Goal: Task Accomplishment & Management: Manage account settings

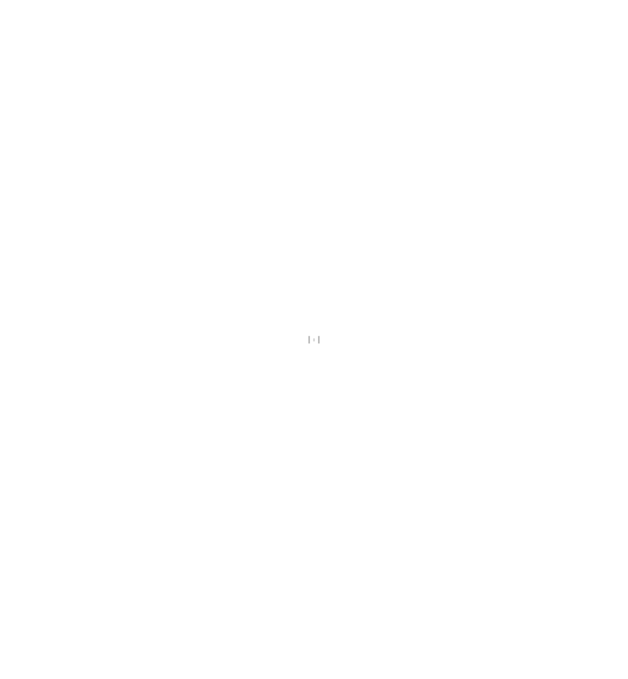
click at [412, 287] on div at bounding box center [314, 339] width 628 height 679
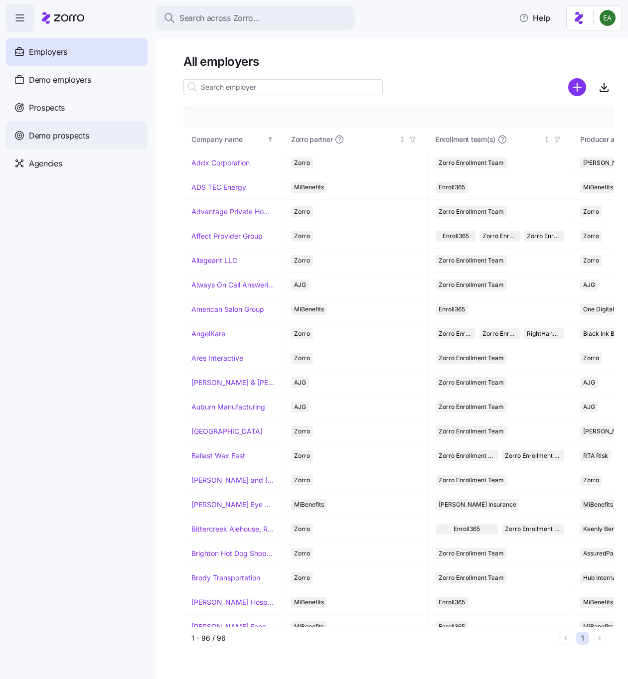
click at [69, 143] on div "Demo prospects" at bounding box center [76, 136] width 141 height 28
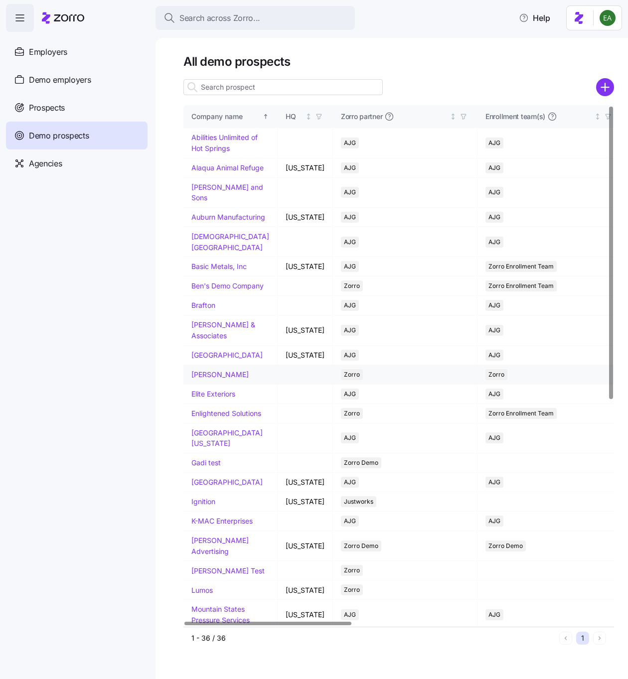
click at [203, 379] on link "Danko" at bounding box center [219, 374] width 57 height 8
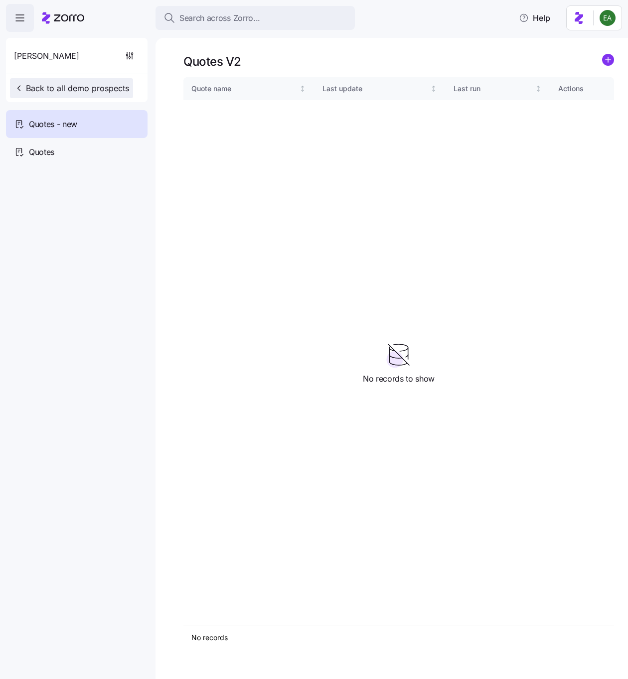
click at [30, 85] on span "Back to all demo prospects" at bounding box center [71, 88] width 115 height 12
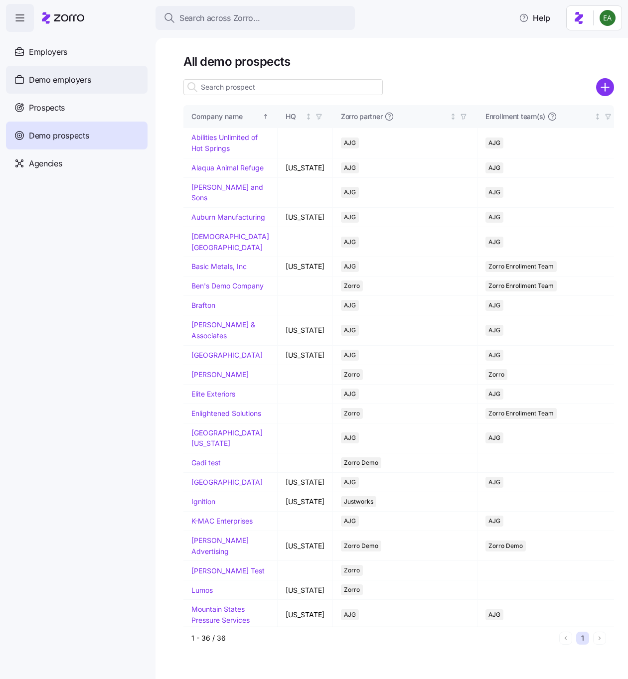
click at [78, 85] on span "Demo employers" at bounding box center [60, 80] width 62 height 12
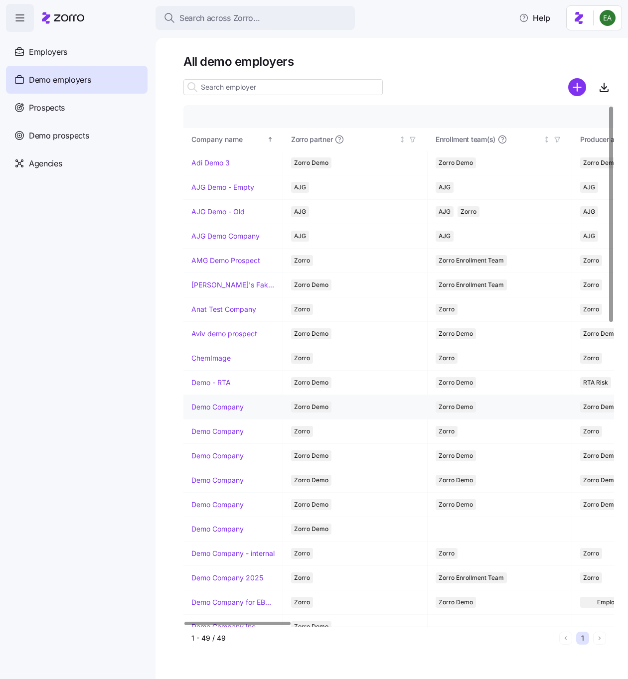
click at [224, 407] on link "Demo Company" at bounding box center [217, 407] width 52 height 10
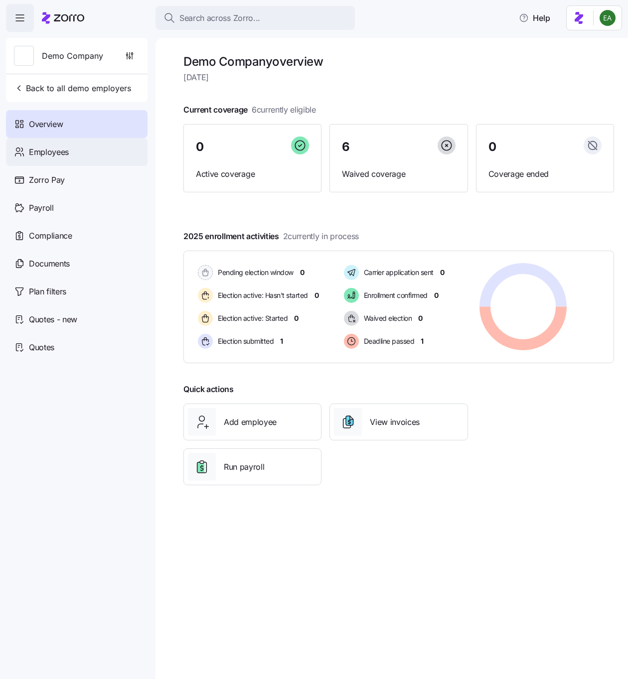
click at [65, 158] on div "Employees" at bounding box center [76, 152] width 141 height 28
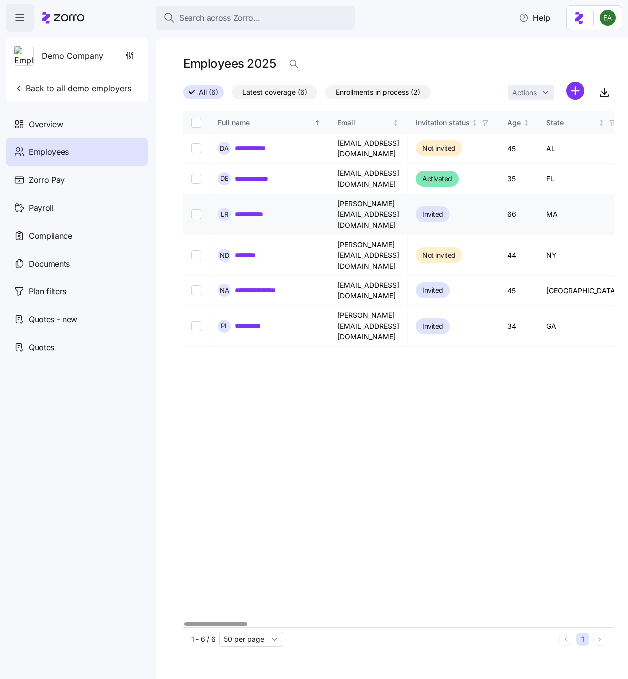
click at [262, 209] on link "**********" at bounding box center [254, 214] width 38 height 10
click at [261, 178] on link "**********" at bounding box center [262, 179] width 54 height 10
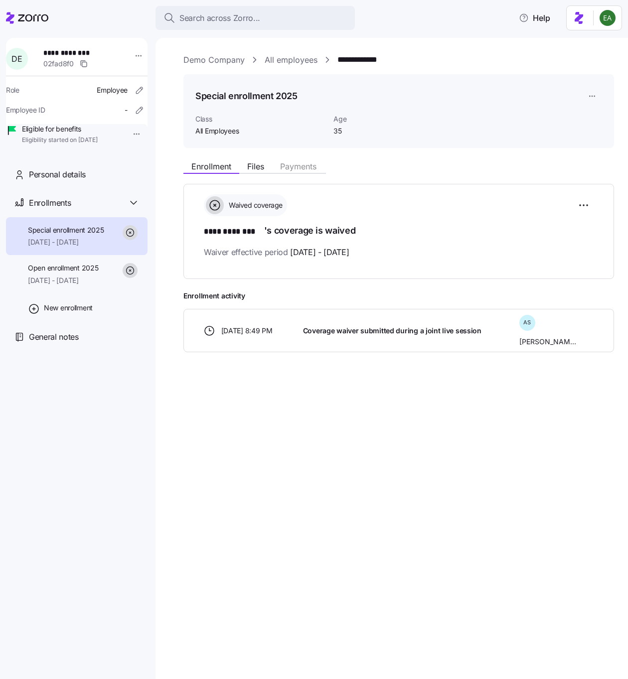
click at [567, 200] on div "Waived coverage" at bounding box center [399, 205] width 390 height 22
click at [578, 205] on html "**********" at bounding box center [314, 336] width 628 height 673
click at [546, 261] on div "Reset election" at bounding box center [535, 262] width 106 height 16
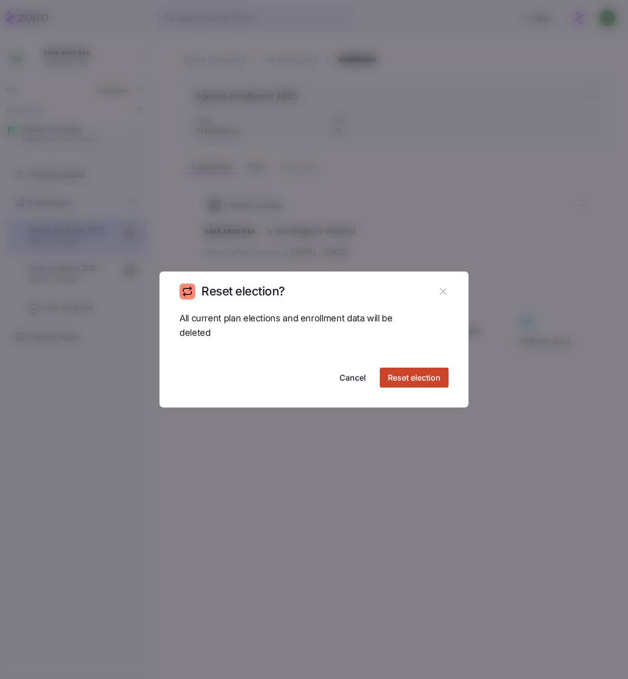
click at [423, 382] on span "Reset election" at bounding box center [414, 378] width 53 height 12
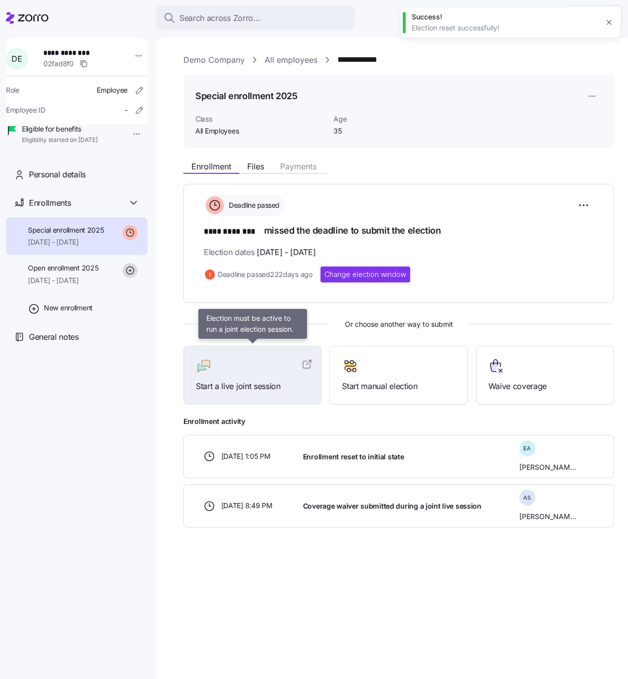
click at [292, 369] on div at bounding box center [252, 366] width 113 height 16
click at [265, 375] on div "Start a live joint session" at bounding box center [252, 375] width 113 height 34
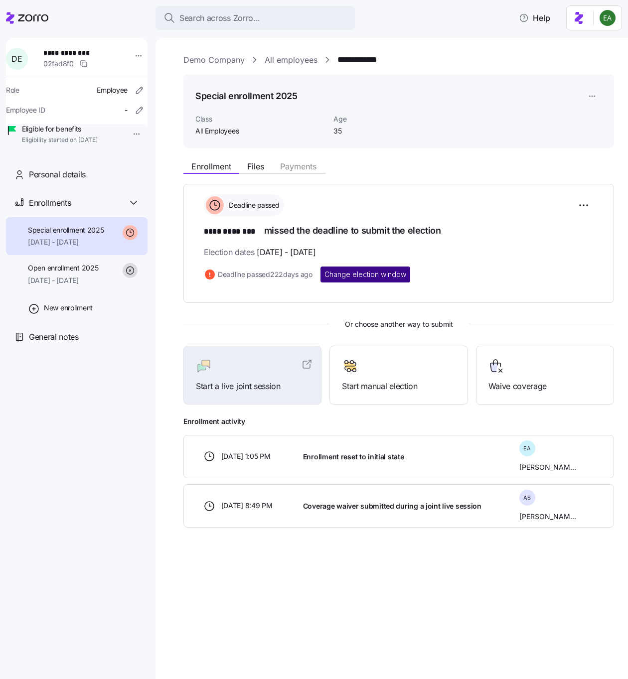
click at [376, 270] on span "Change election window" at bounding box center [365, 275] width 82 height 10
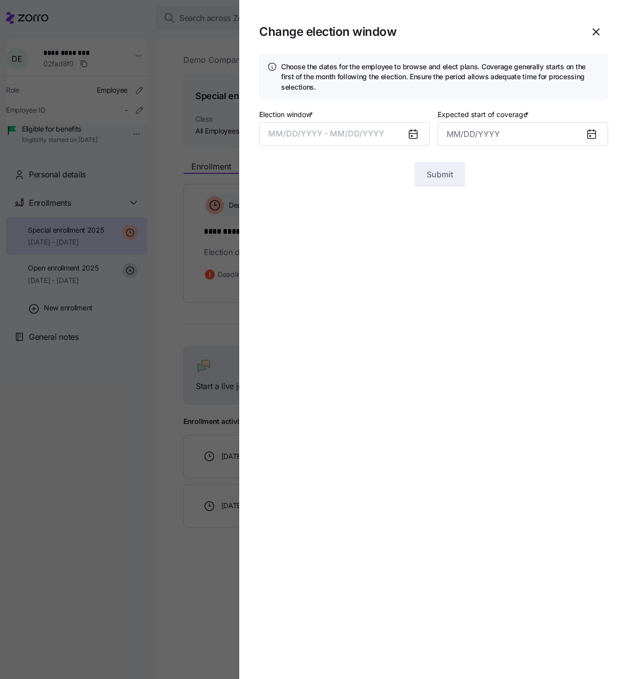
type input "March 1, 2025"
click at [376, 141] on button "02/12/2025 – 02/20/2025" at bounding box center [344, 134] width 170 height 24
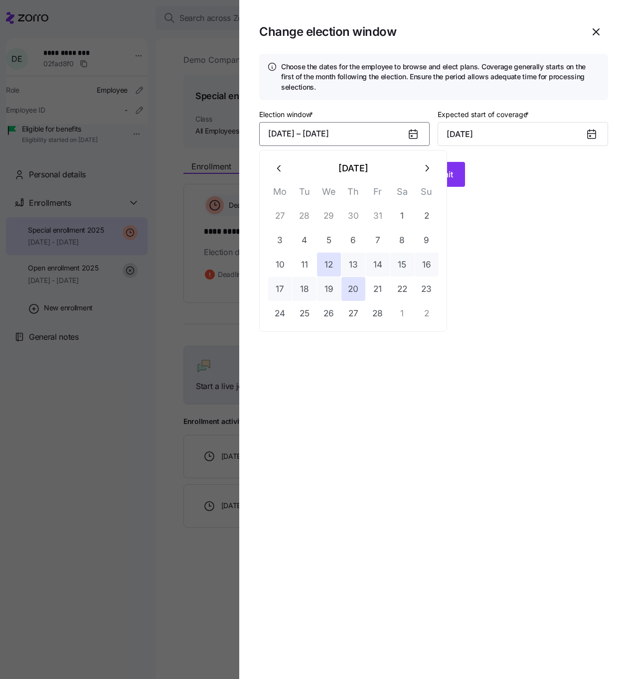
click at [423, 168] on icon "button" at bounding box center [426, 168] width 11 height 11
click at [423, 169] on icon "button" at bounding box center [426, 168] width 11 height 11
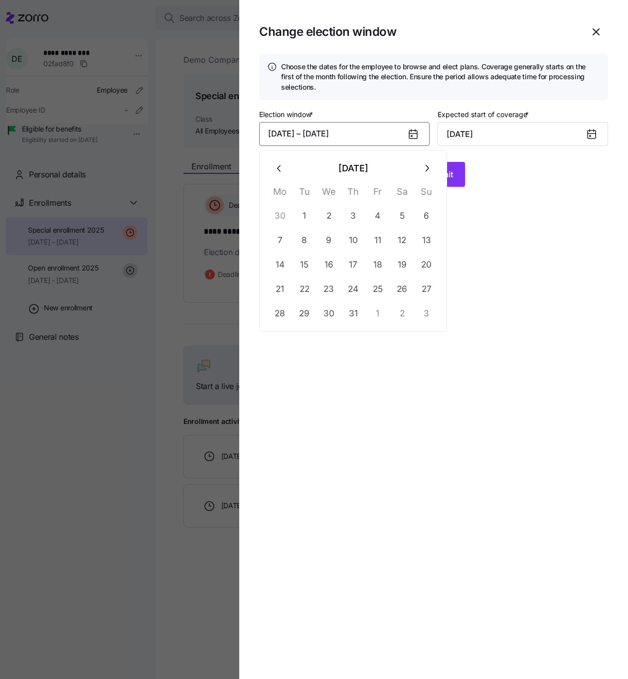
click at [423, 169] on icon "button" at bounding box center [426, 168] width 11 height 11
click at [326, 213] on button "1" at bounding box center [329, 216] width 24 height 24
click at [478, 135] on input "March 1, 2025" at bounding box center [522, 134] width 170 height 24
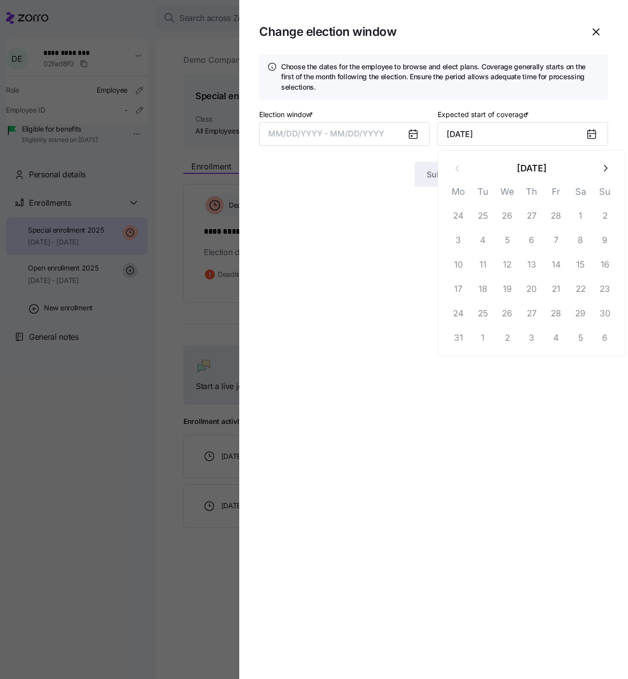
click at [603, 165] on icon "button" at bounding box center [604, 168] width 11 height 11
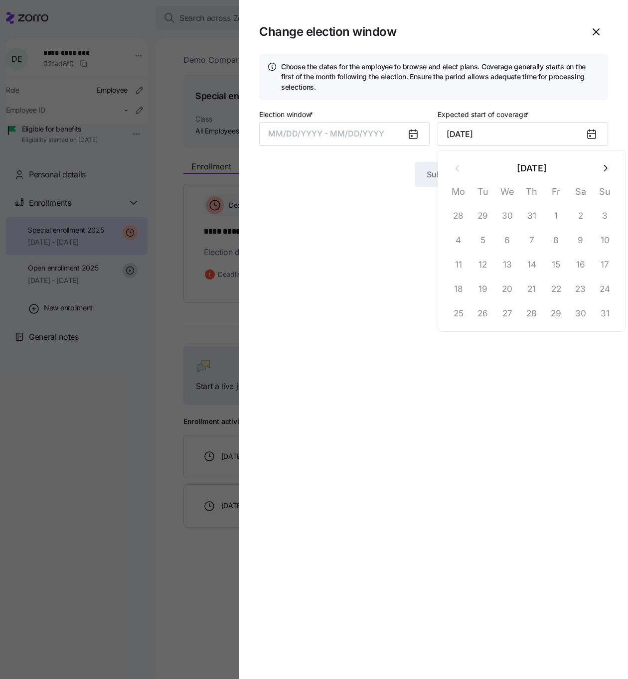
click at [603, 165] on icon "button" at bounding box center [604, 168] width 11 height 11
click at [481, 131] on input "March 1, 2025" at bounding box center [522, 134] width 170 height 24
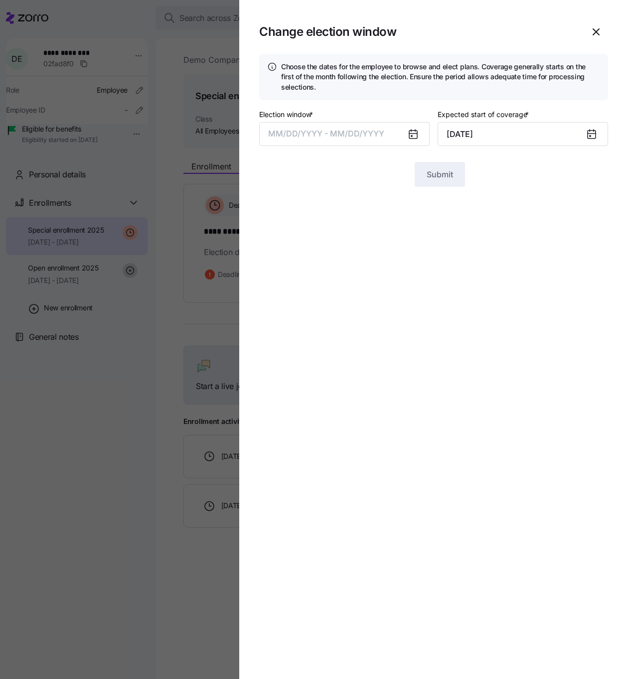
click at [371, 185] on div "Submit" at bounding box center [433, 174] width 349 height 25
click at [393, 137] on button "MM/DD/YYYY - MM/DD/YYYY" at bounding box center [344, 134] width 170 height 24
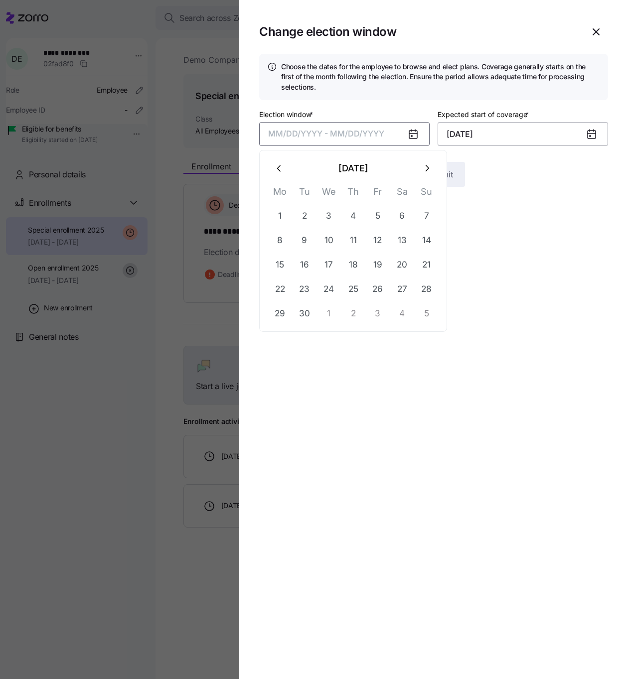
click at [457, 130] on input "March 1, 2025" at bounding box center [522, 134] width 170 height 24
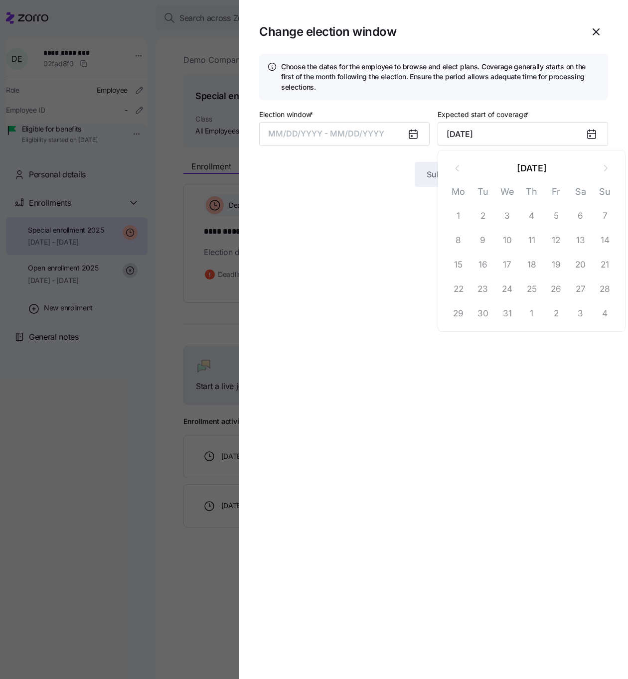
click at [405, 128] on div at bounding box center [417, 134] width 24 height 23
click at [411, 133] on icon at bounding box center [413, 134] width 12 height 12
click at [411, 133] on icon at bounding box center [413, 135] width 8 height 8
click at [394, 133] on button "MM/DD/YYYY - MM/DD/YYYY" at bounding box center [344, 134] width 170 height 24
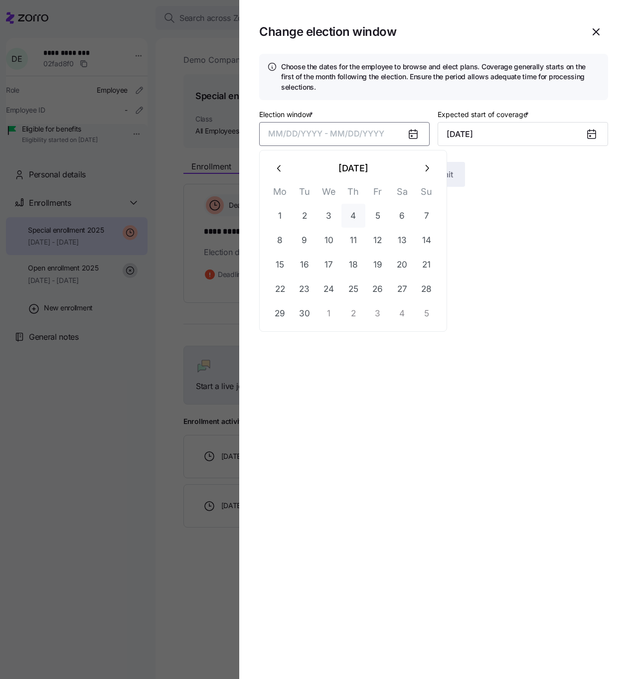
click at [354, 214] on button "4" at bounding box center [353, 216] width 24 height 24
click at [430, 225] on button "7" at bounding box center [427, 216] width 24 height 24
type input "November 1, 2025"
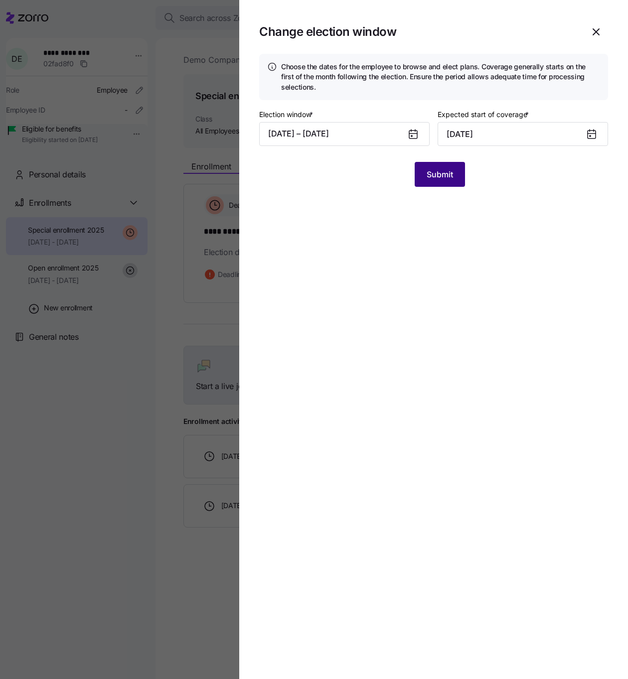
click at [449, 180] on button "Submit" at bounding box center [440, 174] width 50 height 25
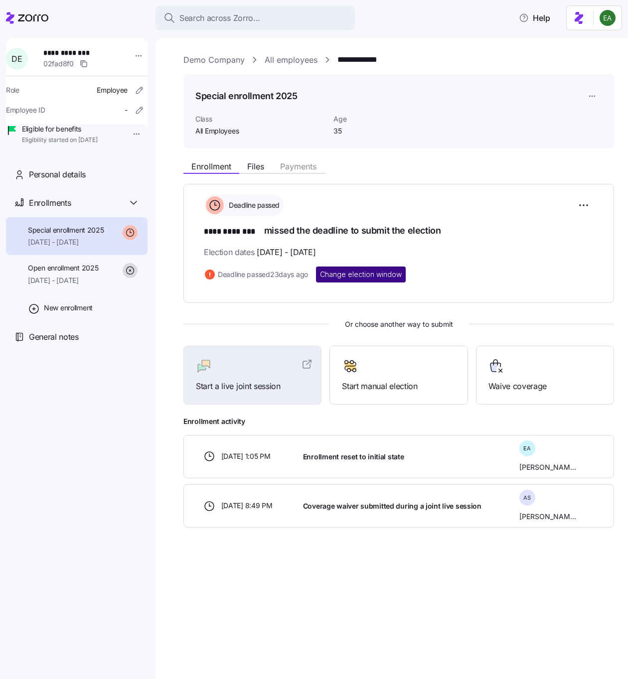
click at [387, 272] on span "Change election window" at bounding box center [361, 275] width 82 height 10
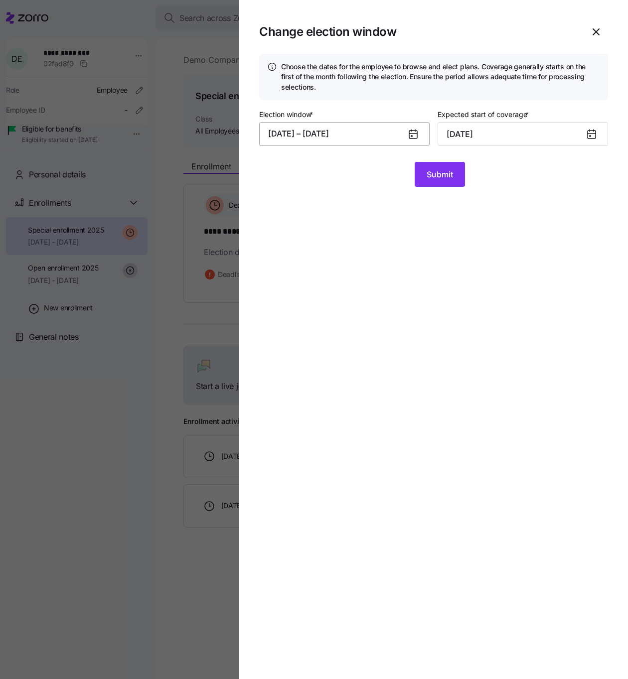
click at [402, 137] on button "09/04/2025 – 09/07/2025" at bounding box center [344, 134] width 170 height 24
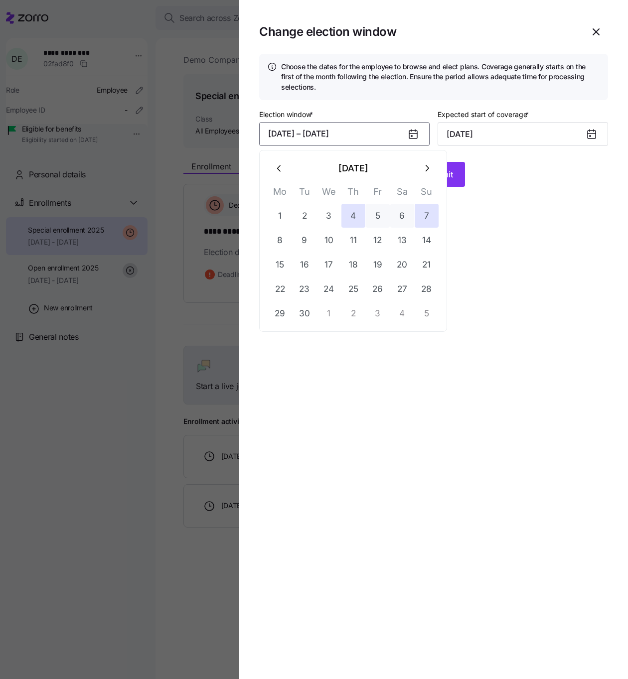
click at [427, 168] on icon "button" at bounding box center [426, 168] width 11 height 11
click at [427, 168] on icon "button" at bounding box center [426, 168] width 3 height 6
click at [363, 231] on button "6" at bounding box center [353, 240] width 24 height 24
click at [430, 292] on button "23" at bounding box center [427, 289] width 24 height 24
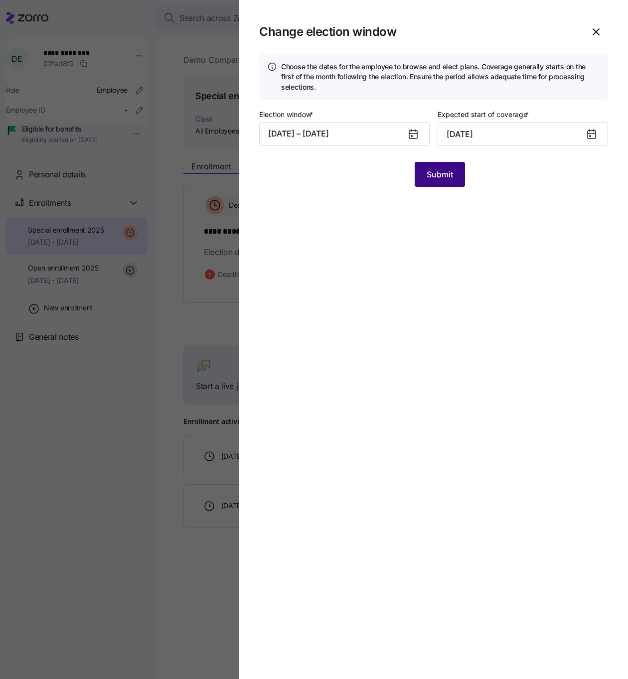
click at [442, 178] on span "Submit" at bounding box center [439, 174] width 26 height 12
click at [472, 140] on input "November 1, 2025" at bounding box center [522, 134] width 170 height 24
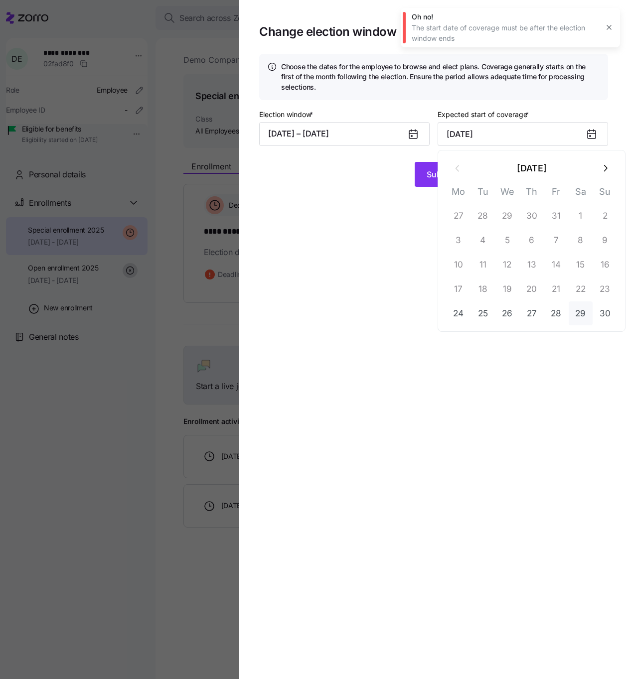
click at [579, 310] on button "29" at bounding box center [580, 313] width 24 height 24
type input "November 29, 2025"
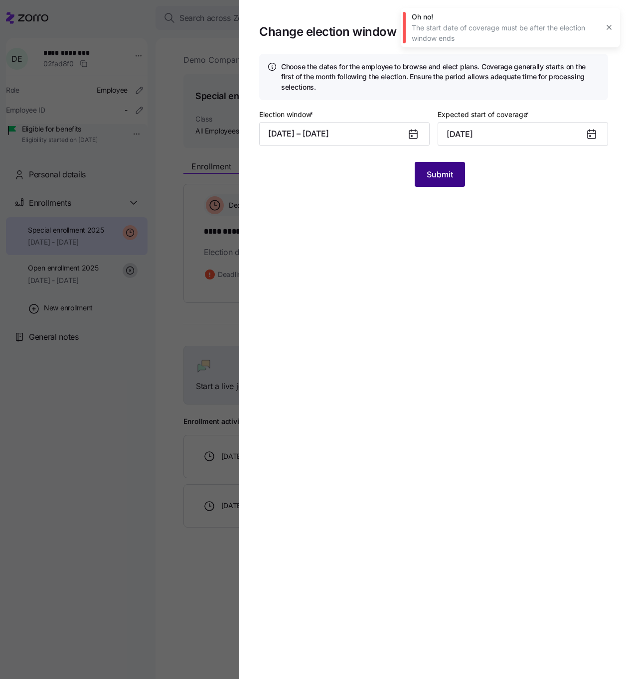
click at [427, 183] on button "Submit" at bounding box center [440, 174] width 50 height 25
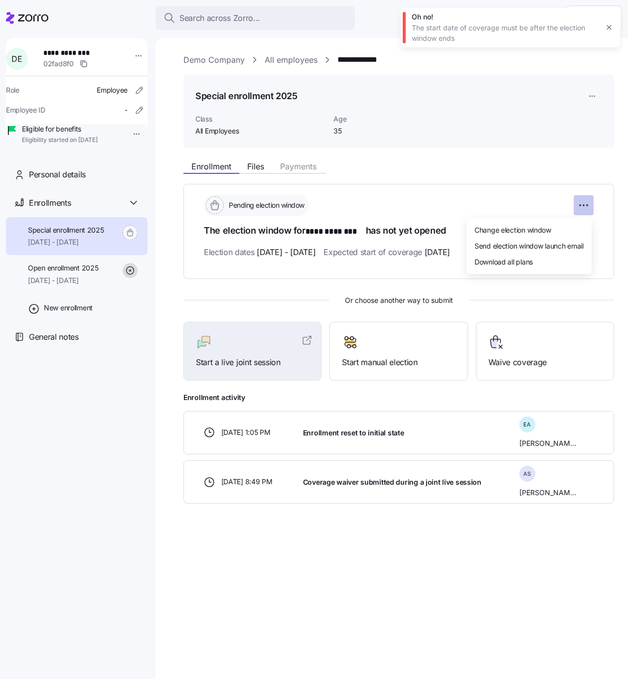
click at [587, 207] on html "**********" at bounding box center [314, 336] width 628 height 673
click at [532, 230] on span "Change election window" at bounding box center [512, 230] width 77 height 10
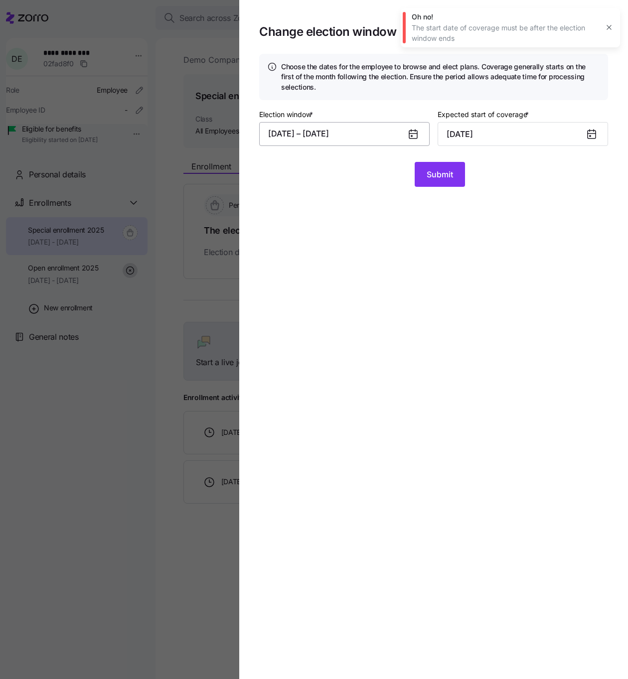
click at [368, 135] on button "11/06/2025 – 11/23/2025" at bounding box center [344, 134] width 170 height 24
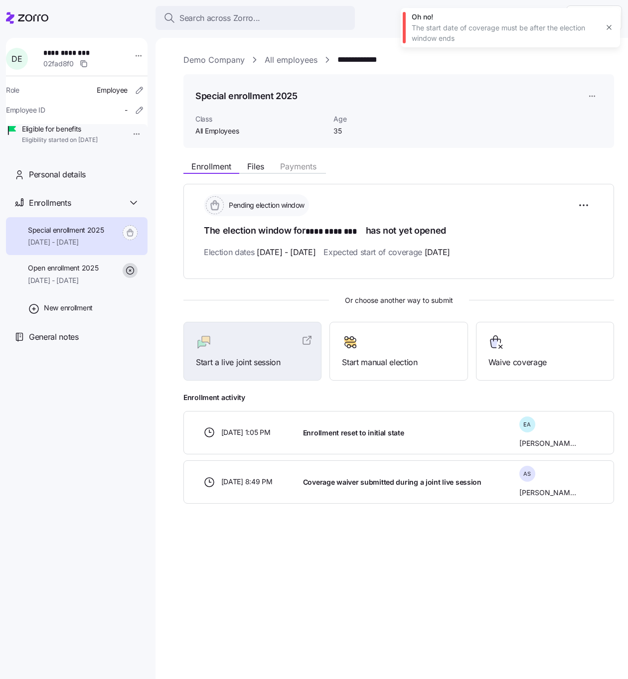
click at [285, 58] on link "All employees" at bounding box center [291, 60] width 53 height 12
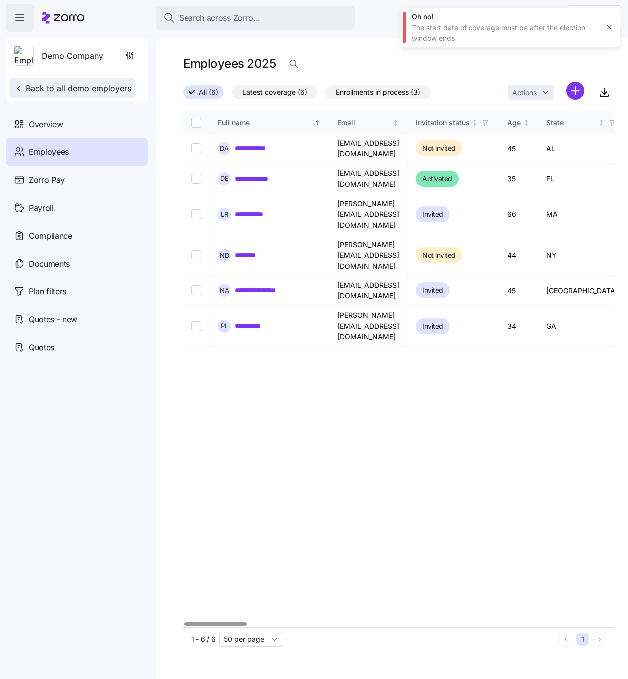
click at [54, 83] on span "Back to all demo employers" at bounding box center [72, 88] width 117 height 12
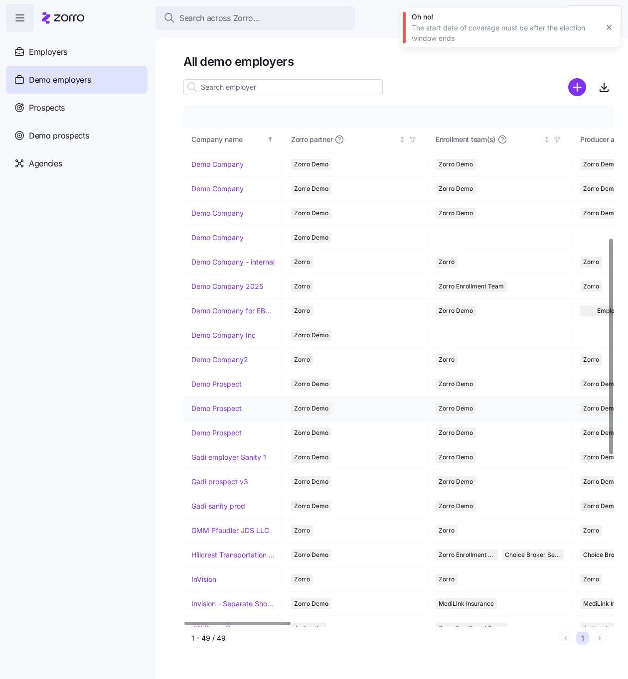
scroll to position [363, 0]
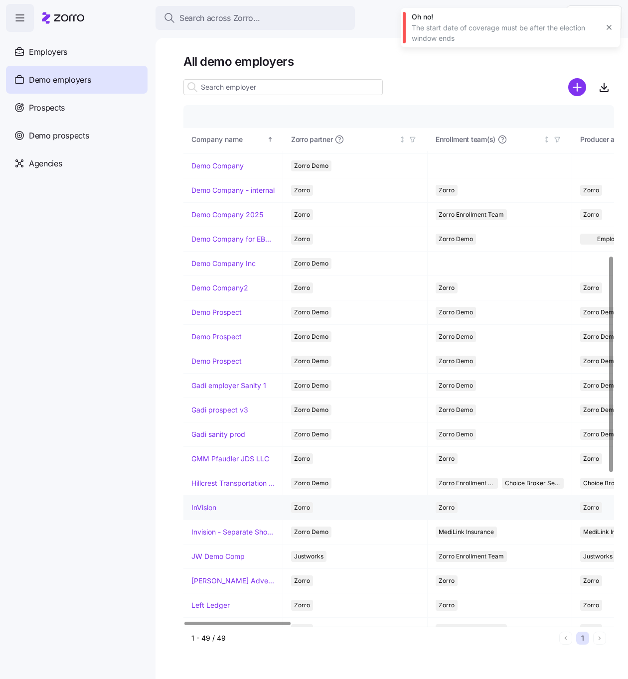
click at [209, 506] on link "InVision" at bounding box center [203, 508] width 25 height 10
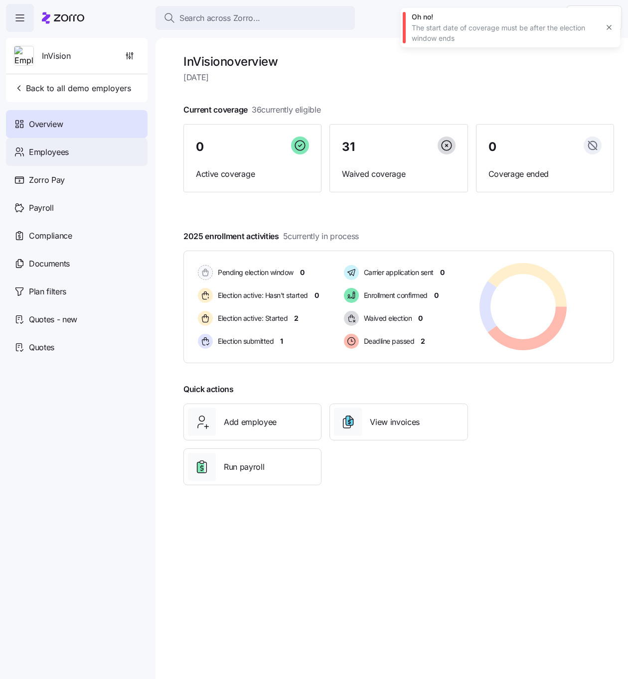
click at [98, 151] on div "Employees" at bounding box center [76, 152] width 141 height 28
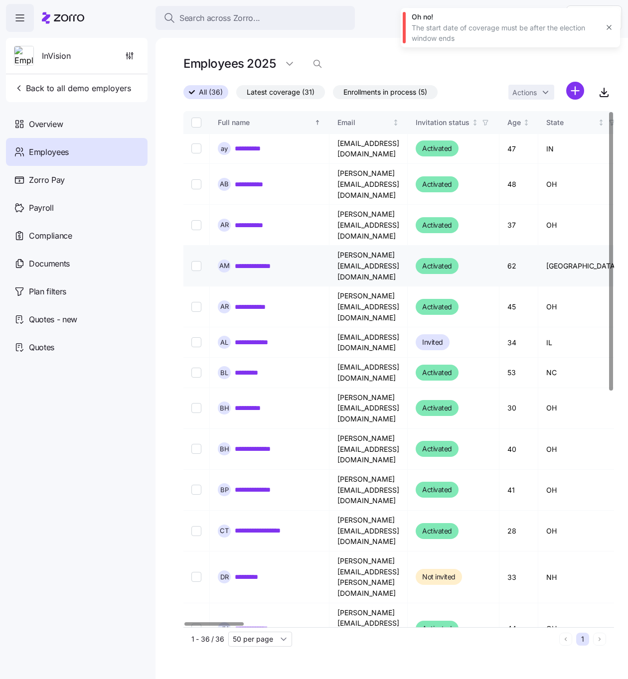
click at [253, 261] on link "**********" at bounding box center [262, 266] width 55 height 10
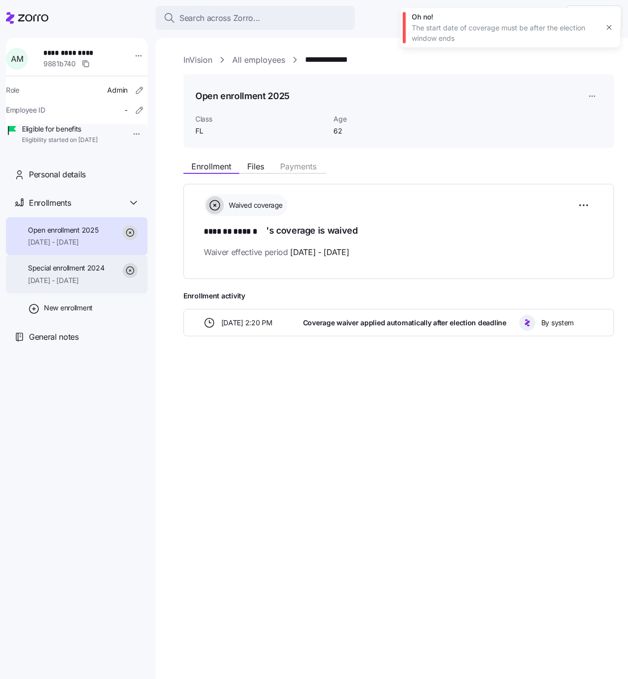
click at [97, 273] on span "Special enrollment 2024" at bounding box center [66, 268] width 77 height 10
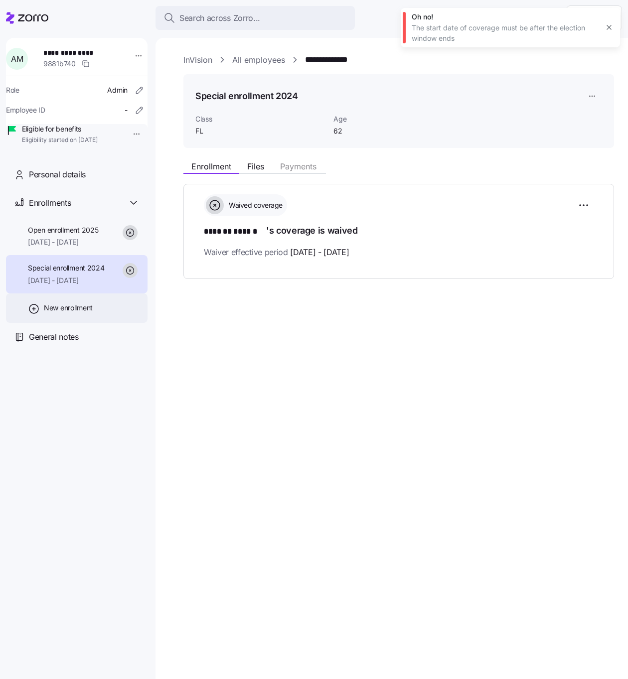
click at [81, 313] on span "New enrollment" at bounding box center [68, 308] width 49 height 10
click at [141, 53] on div "**********" at bounding box center [76, 94] width 141 height 113
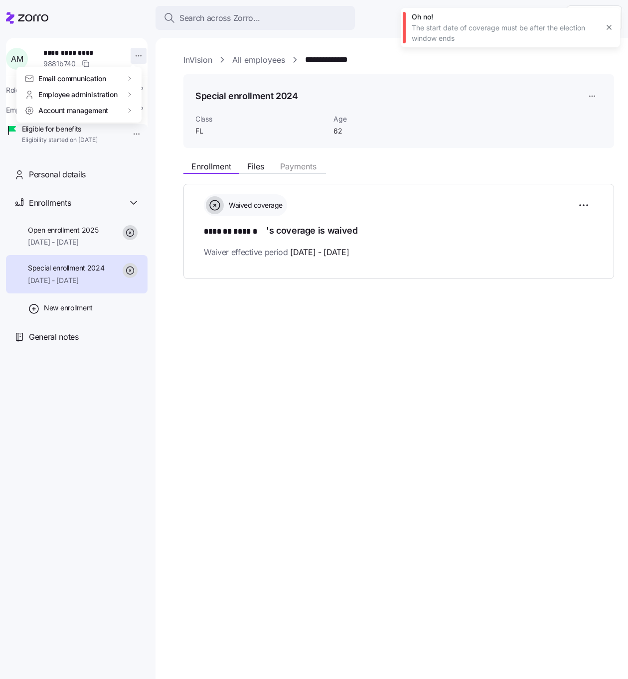
click at [136, 53] on html "**********" at bounding box center [314, 336] width 628 height 673
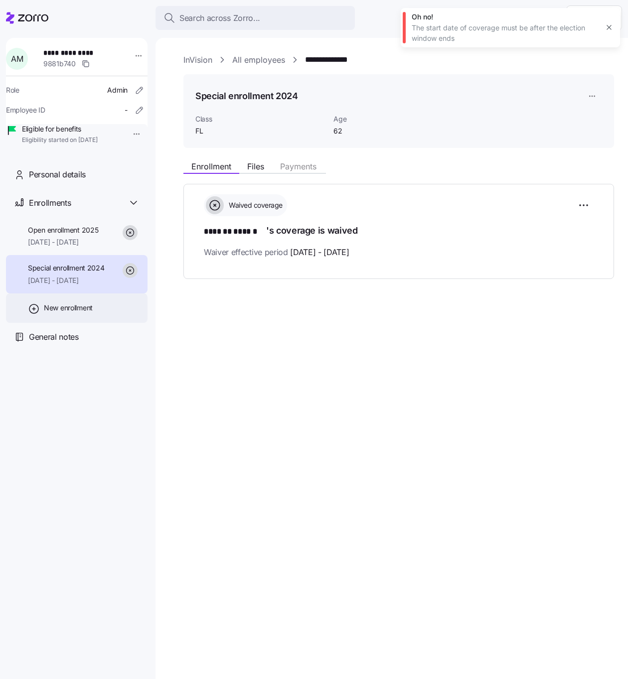
click at [69, 313] on span "New enrollment" at bounding box center [68, 308] width 49 height 10
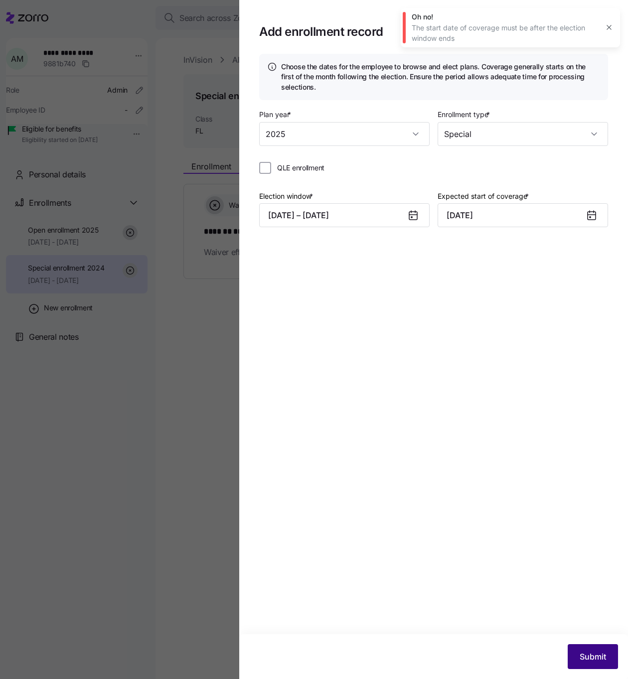
click at [588, 656] on span "Submit" at bounding box center [592, 657] width 26 height 12
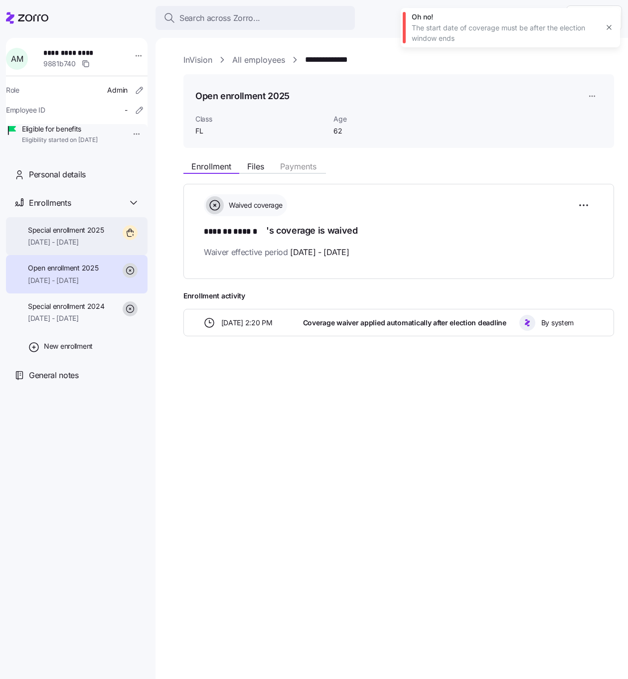
click at [63, 248] on div "Special enrollment 2025 11/01/2025 - 12/31/2025" at bounding box center [66, 236] width 76 height 22
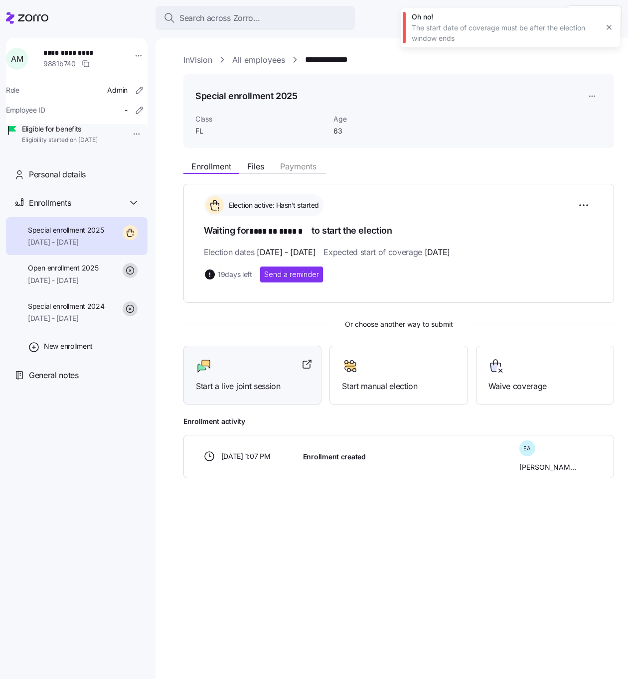
click at [269, 393] on div "Start a live joint session" at bounding box center [252, 375] width 138 height 59
click at [264, 371] on div at bounding box center [252, 366] width 113 height 16
click at [590, 206] on html "**********" at bounding box center [314, 336] width 628 height 673
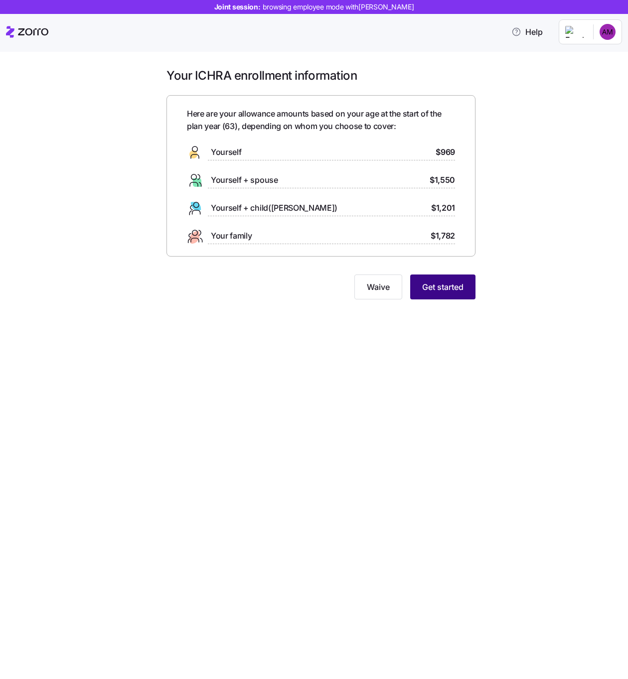
click at [434, 295] on button "Get started" at bounding box center [442, 287] width 65 height 25
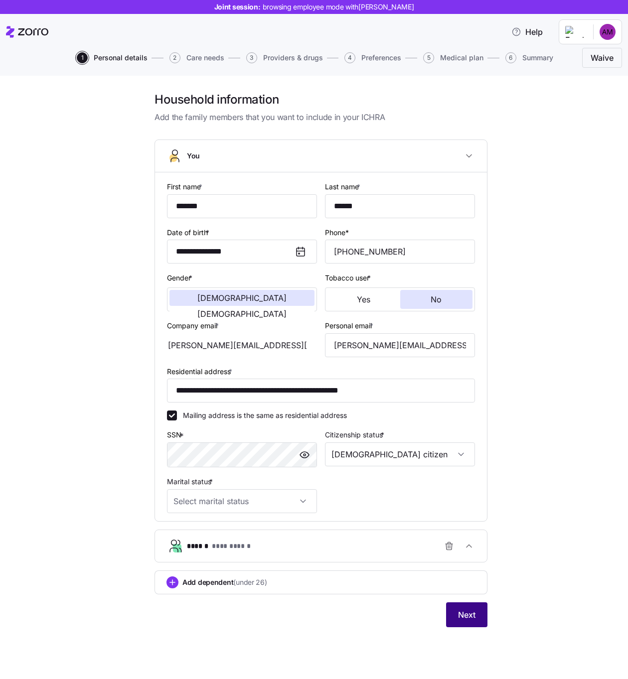
click at [474, 614] on span "Next" at bounding box center [466, 615] width 17 height 12
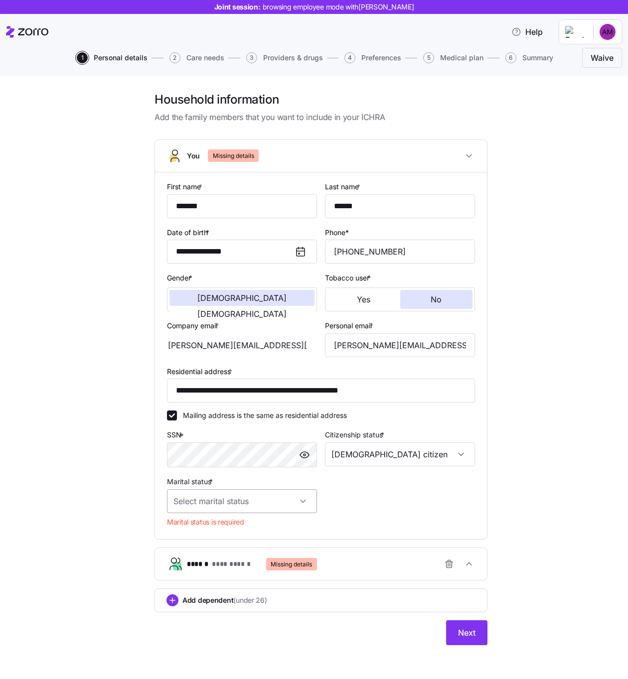
click at [248, 503] on input "Marital status *" at bounding box center [242, 501] width 150 height 24
click at [246, 525] on div "Single" at bounding box center [242, 531] width 142 height 21
type input "Single"
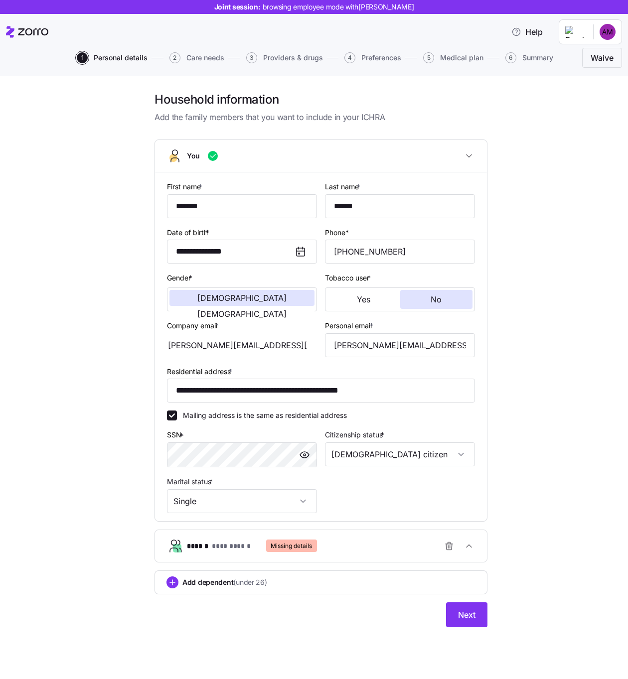
click at [284, 546] on span "Missing details" at bounding box center [291, 546] width 41 height 12
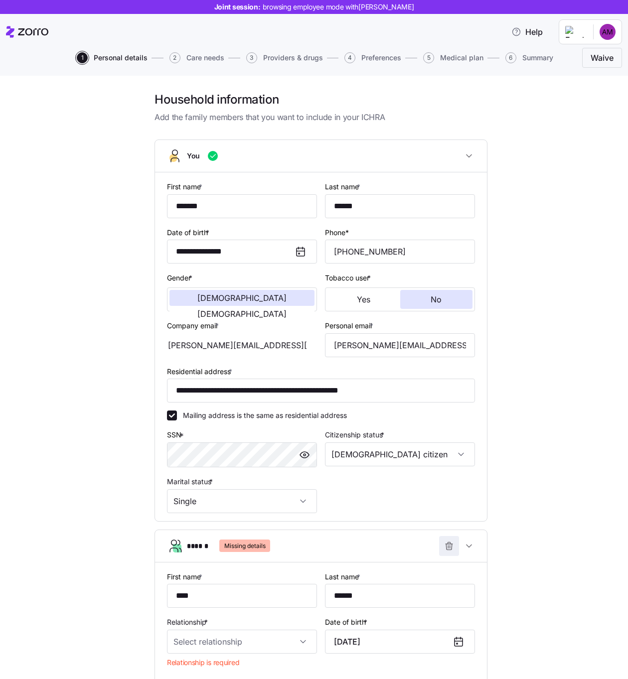
click at [444, 549] on icon "button" at bounding box center [449, 546] width 10 height 10
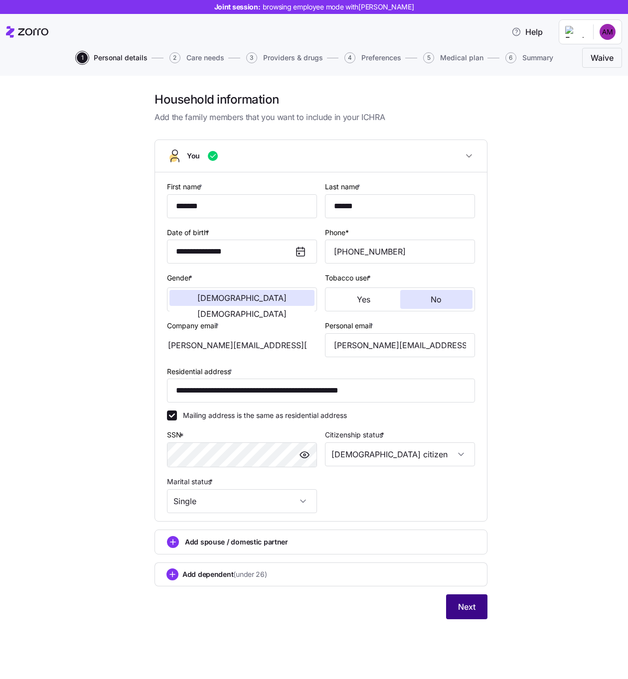
click at [477, 605] on button "Next" at bounding box center [466, 606] width 41 height 25
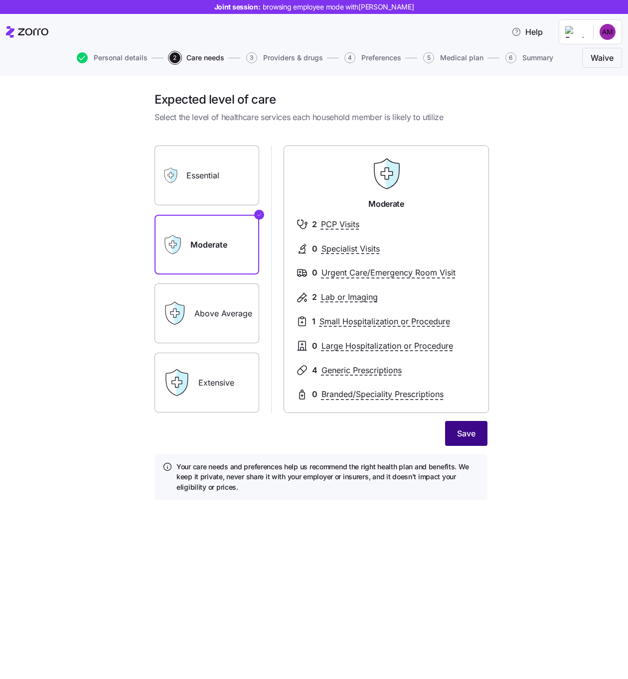
click at [479, 438] on button "Save" at bounding box center [466, 433] width 42 height 25
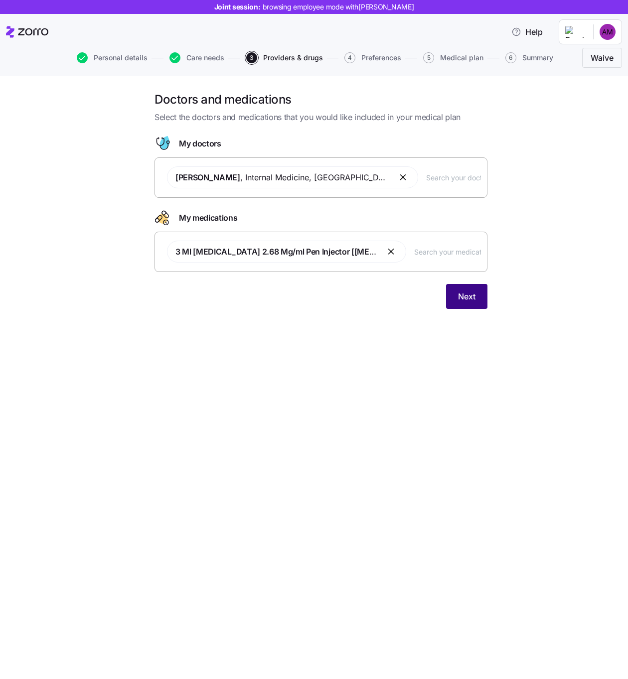
click at [480, 299] on button "Next" at bounding box center [466, 296] width 41 height 25
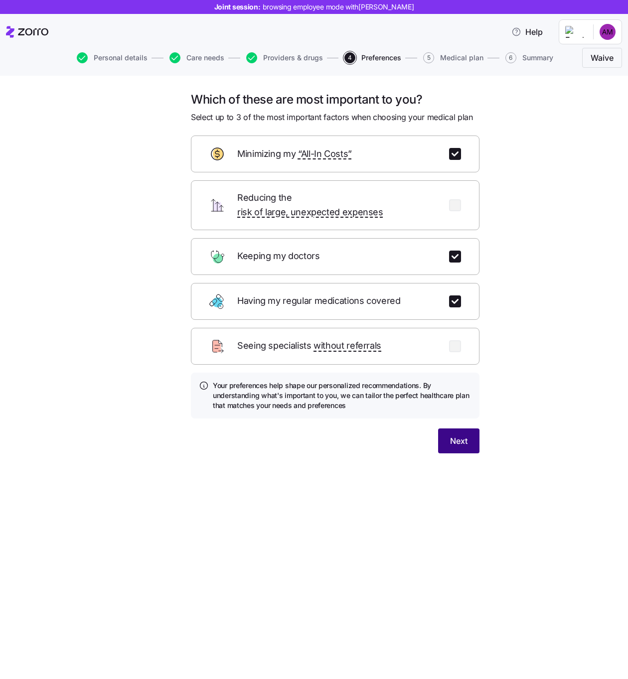
click at [464, 435] on span "Next" at bounding box center [458, 441] width 17 height 12
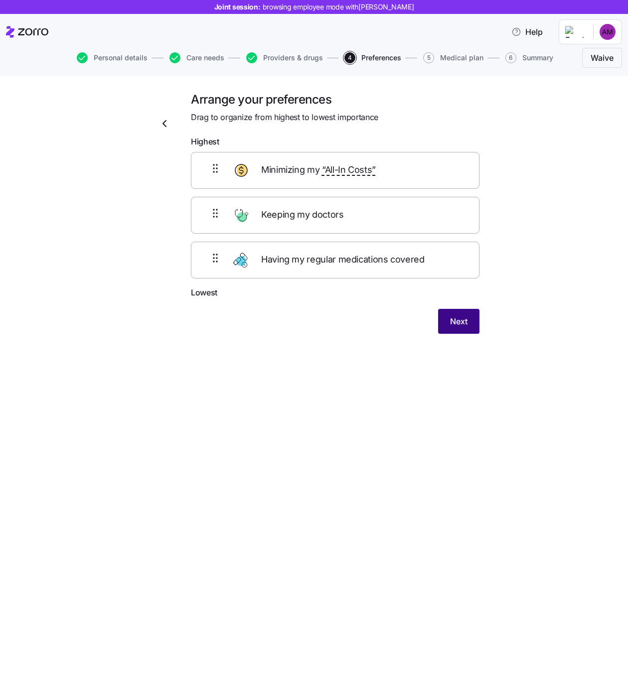
click at [459, 318] on span "Next" at bounding box center [458, 321] width 17 height 12
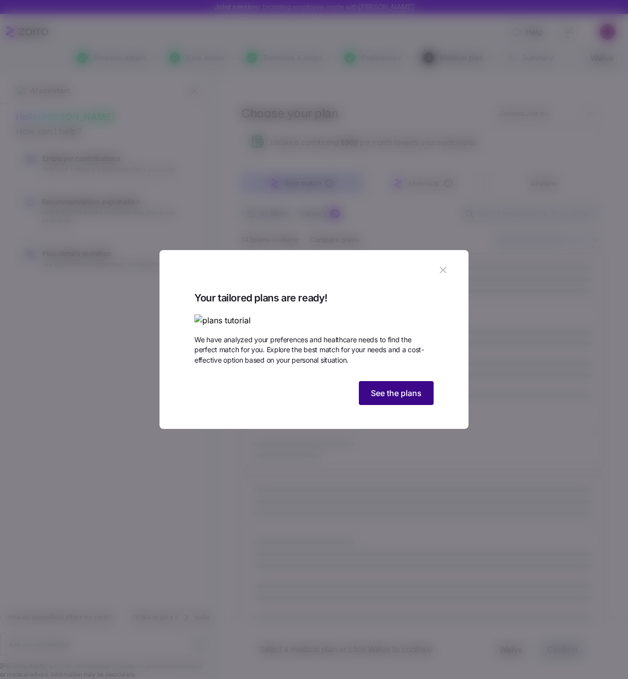
click at [404, 399] on span "See the plans" at bounding box center [396, 393] width 51 height 12
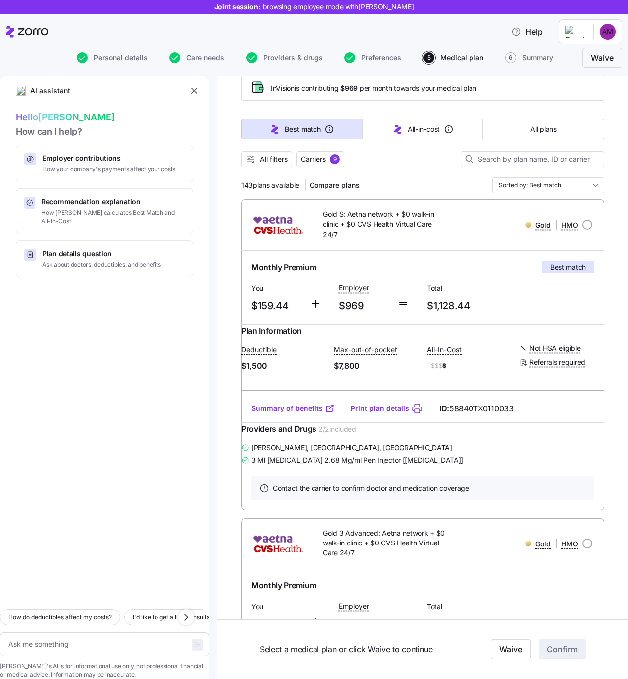
scroll to position [48, 0]
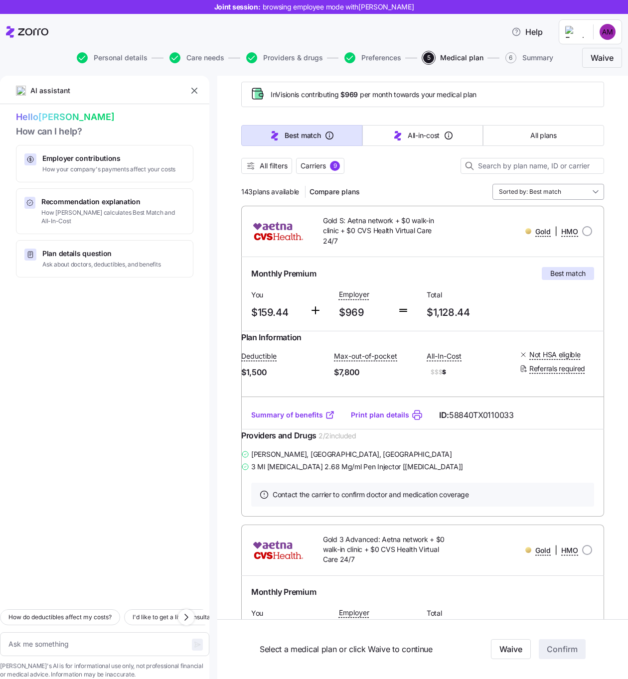
click at [527, 189] on input "Sorted by: Best match" at bounding box center [548, 192] width 112 height 16
click at [414, 141] on button "All-in-cost" at bounding box center [422, 135] width 121 height 21
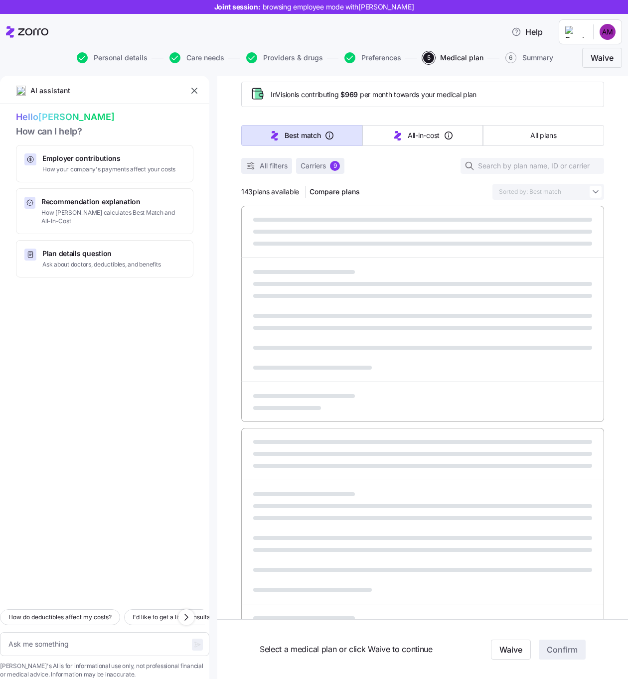
type textarea "x"
type input "Sorted by: All-in-cost"
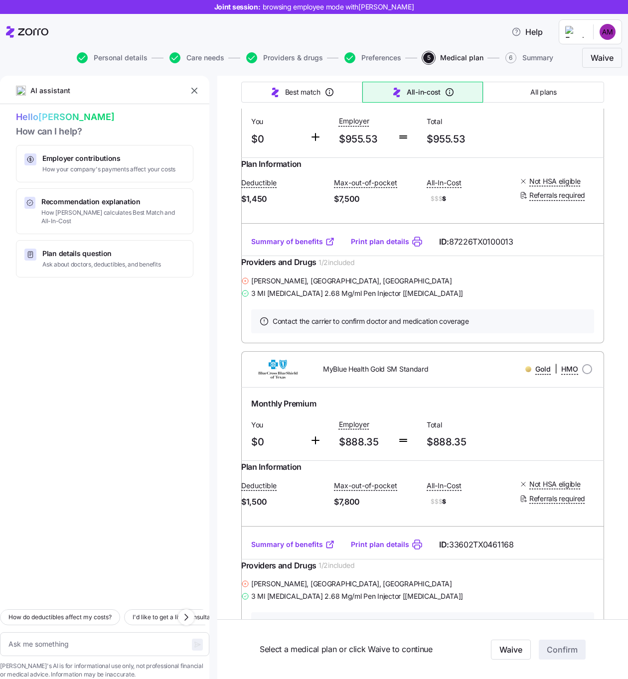
scroll to position [822, 0]
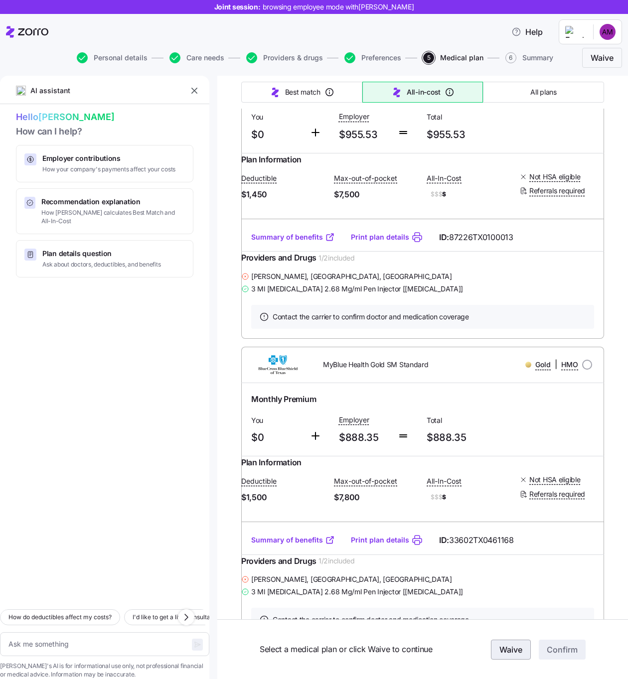
click at [509, 655] on span "Waive" at bounding box center [510, 650] width 23 height 12
type textarea "x"
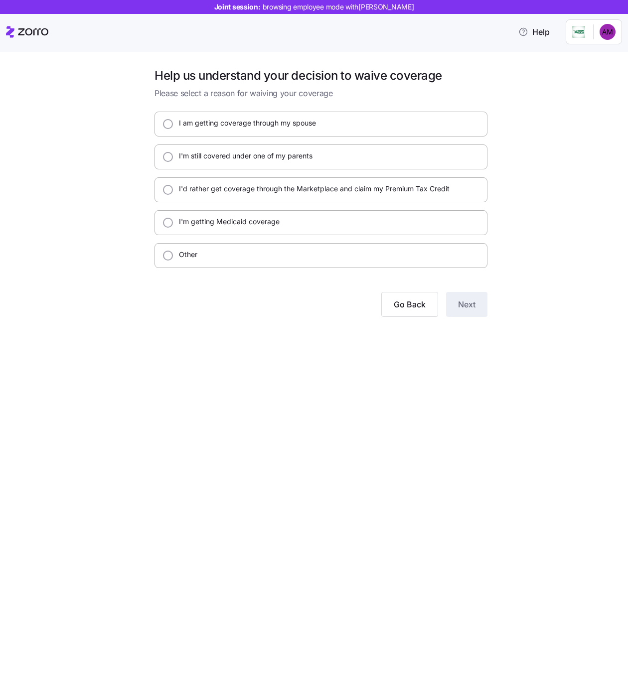
click at [379, 241] on div "I am getting coverage through my spouse I'm still covered under one of my paren…" at bounding box center [320, 190] width 333 height 156
click at [376, 219] on div "I'm getting Medicaid coverage" at bounding box center [320, 222] width 333 height 25
radio input "true"
click at [451, 291] on div "Help us understand your decision to waive coverage Please select a reason for w…" at bounding box center [320, 198] width 349 height 261
click at [471, 307] on span "Next" at bounding box center [466, 304] width 17 height 12
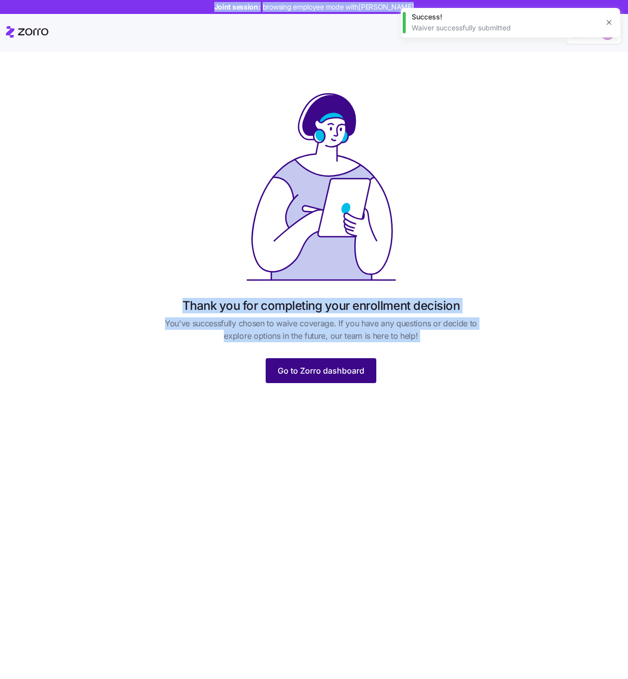
click at [336, 364] on button "Go to Zorro dashboard" at bounding box center [321, 370] width 111 height 25
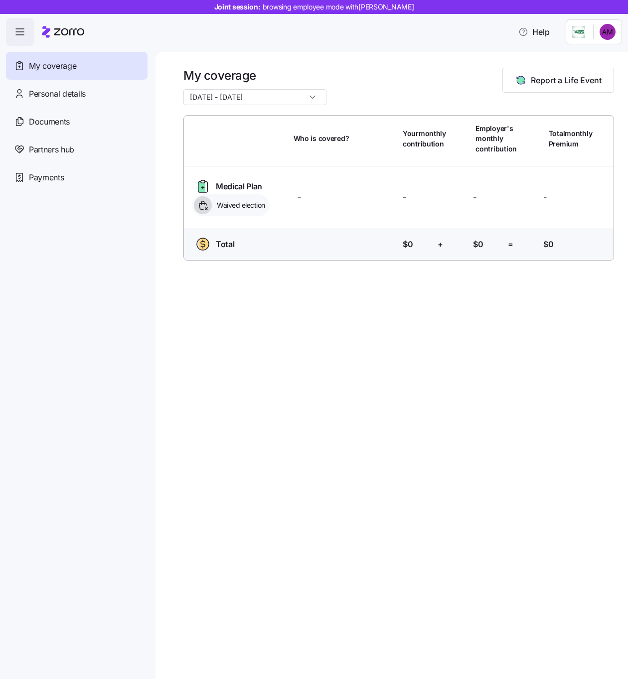
click at [278, 351] on div "My coverage 11/01/2025 - 12/31/2025 Report a Life Event Who is covered? Your mo…" at bounding box center [391, 365] width 472 height 627
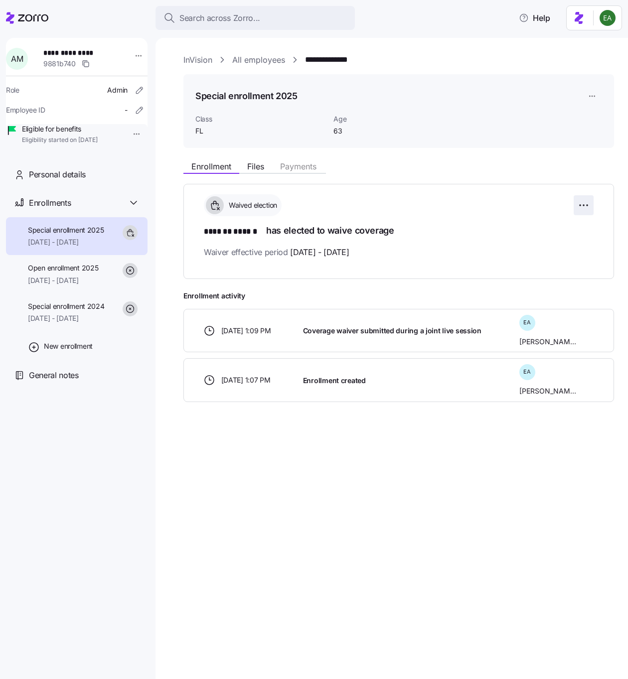
click at [574, 206] on html "**********" at bounding box center [314, 336] width 628 height 673
click at [131, 237] on icon at bounding box center [130, 232] width 9 height 9
click at [341, 387] on div "**********" at bounding box center [398, 252] width 430 height 396
click at [581, 202] on html "**********" at bounding box center [314, 336] width 628 height 673
click at [552, 265] on div "Reset election" at bounding box center [535, 262] width 106 height 16
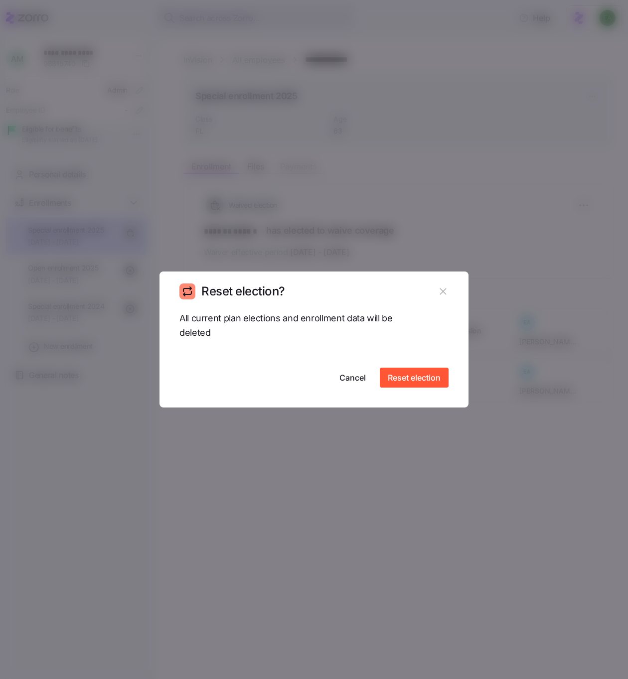
click at [424, 389] on div "All current plan elections and enrollment data will be deleted Cancel Reset ele…" at bounding box center [313, 359] width 309 height 97
click at [423, 382] on span "Reset election" at bounding box center [414, 378] width 53 height 12
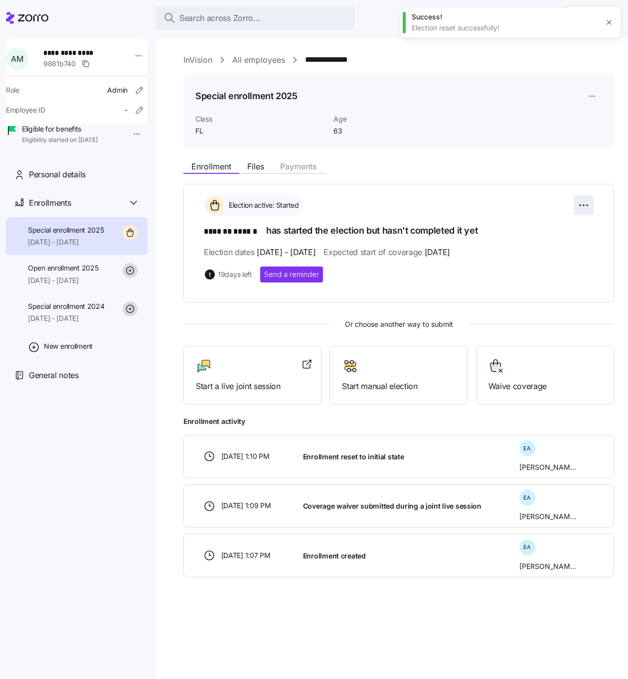
click at [583, 200] on html "**********" at bounding box center [314, 336] width 628 height 673
click at [564, 199] on html "**********" at bounding box center [314, 336] width 628 height 673
